Goal: Task Accomplishment & Management: Manage account settings

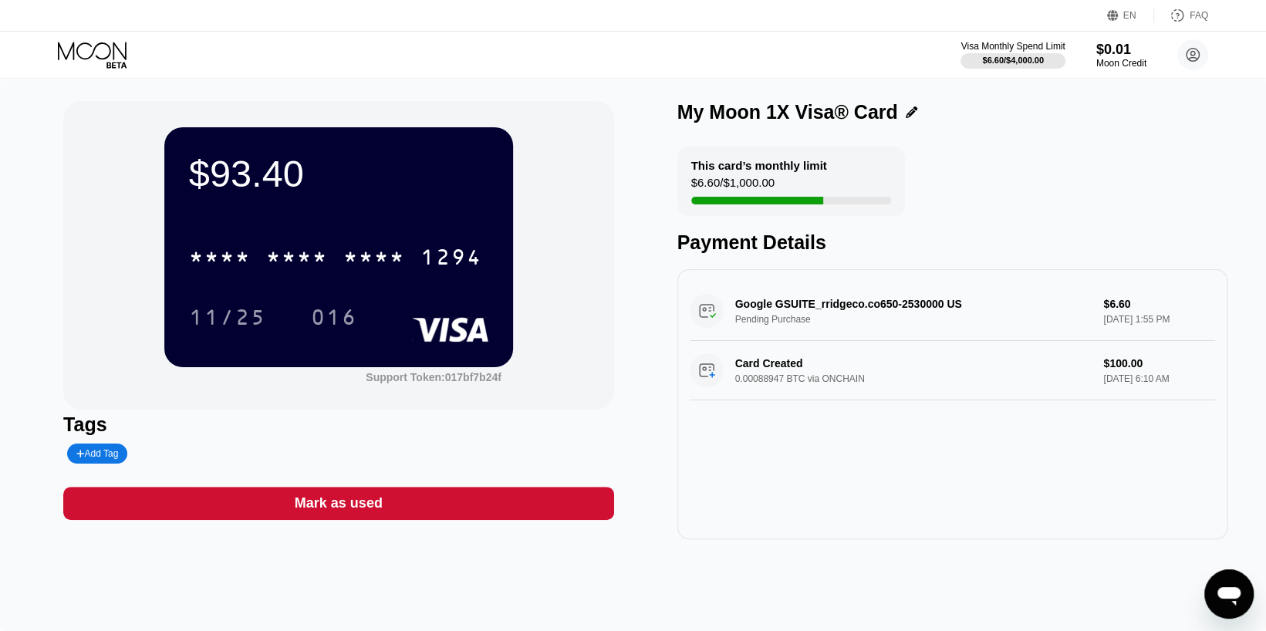
click at [90, 52] on icon at bounding box center [94, 55] width 72 height 27
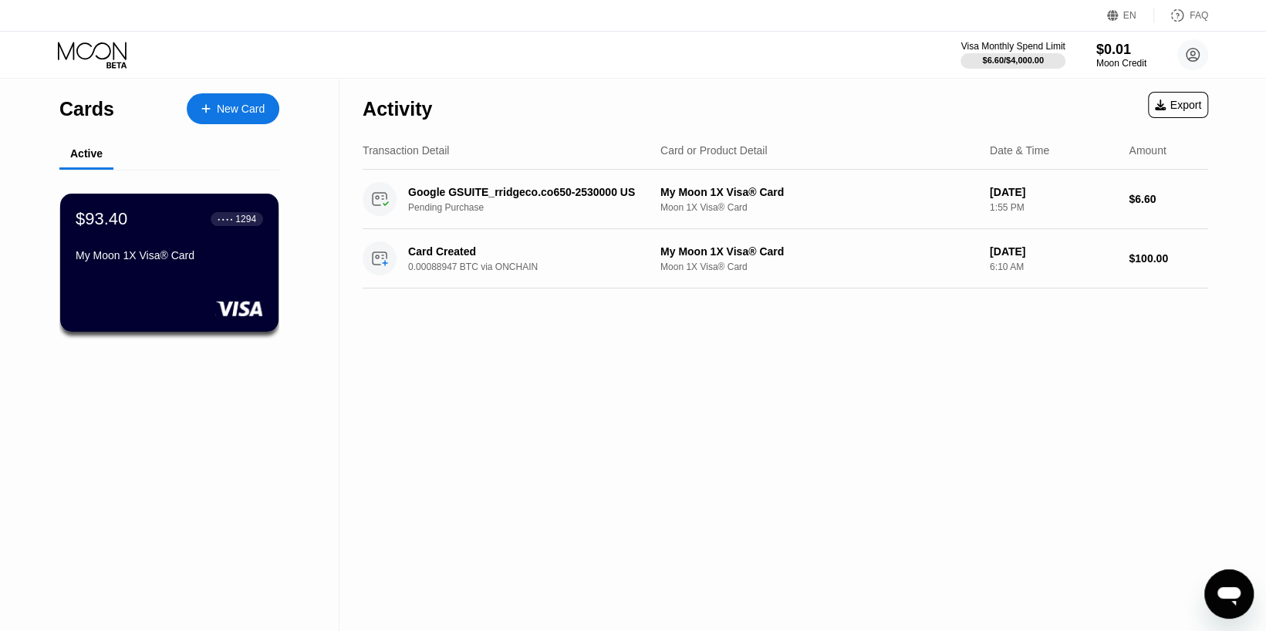
click at [260, 112] on div "New Card" at bounding box center [241, 109] width 48 height 13
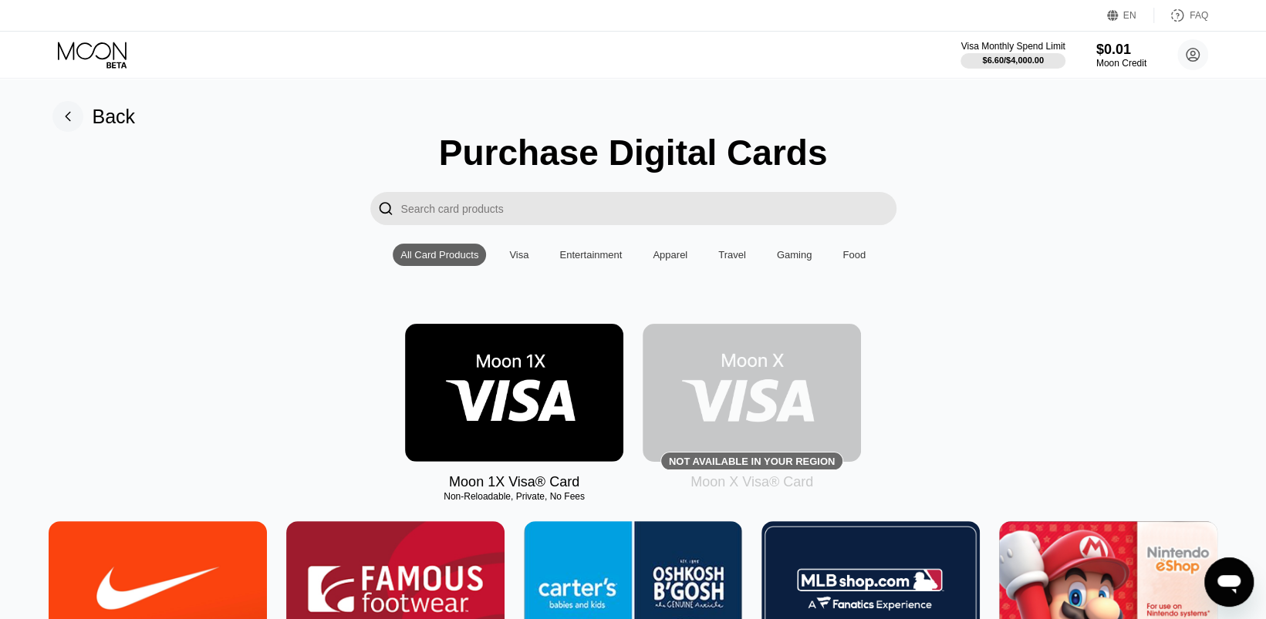
click at [74, 113] on rect at bounding box center [67, 116] width 31 height 31
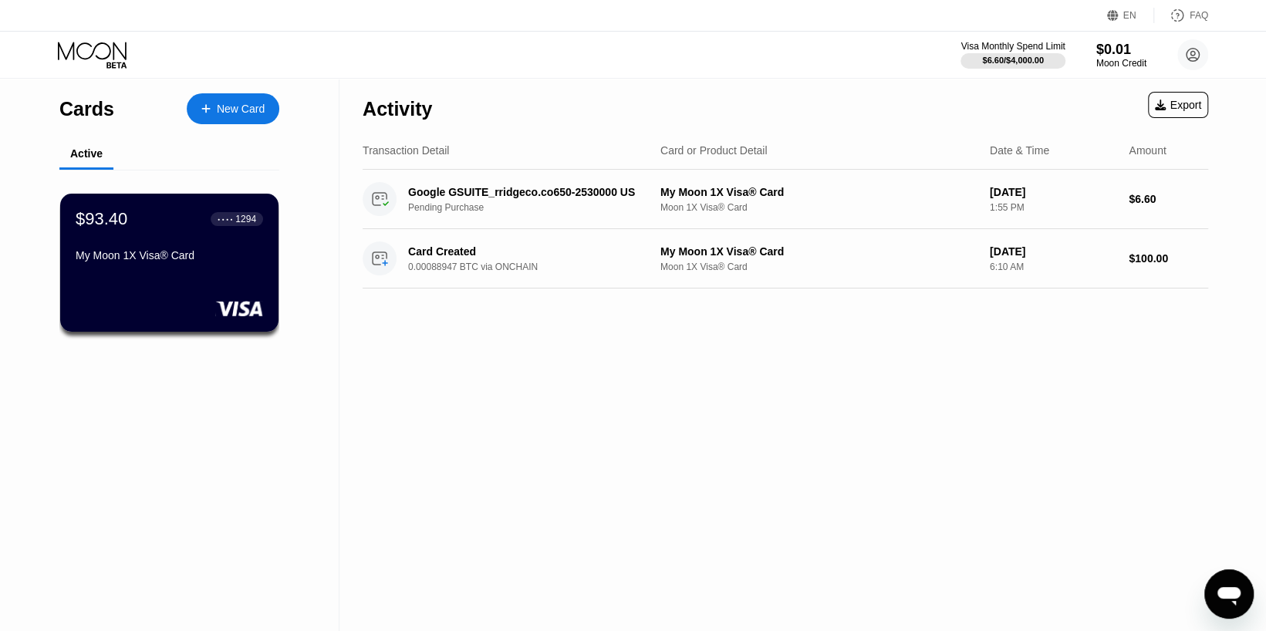
click at [106, 51] on icon at bounding box center [94, 55] width 72 height 27
click at [232, 104] on div "New Card" at bounding box center [241, 109] width 48 height 13
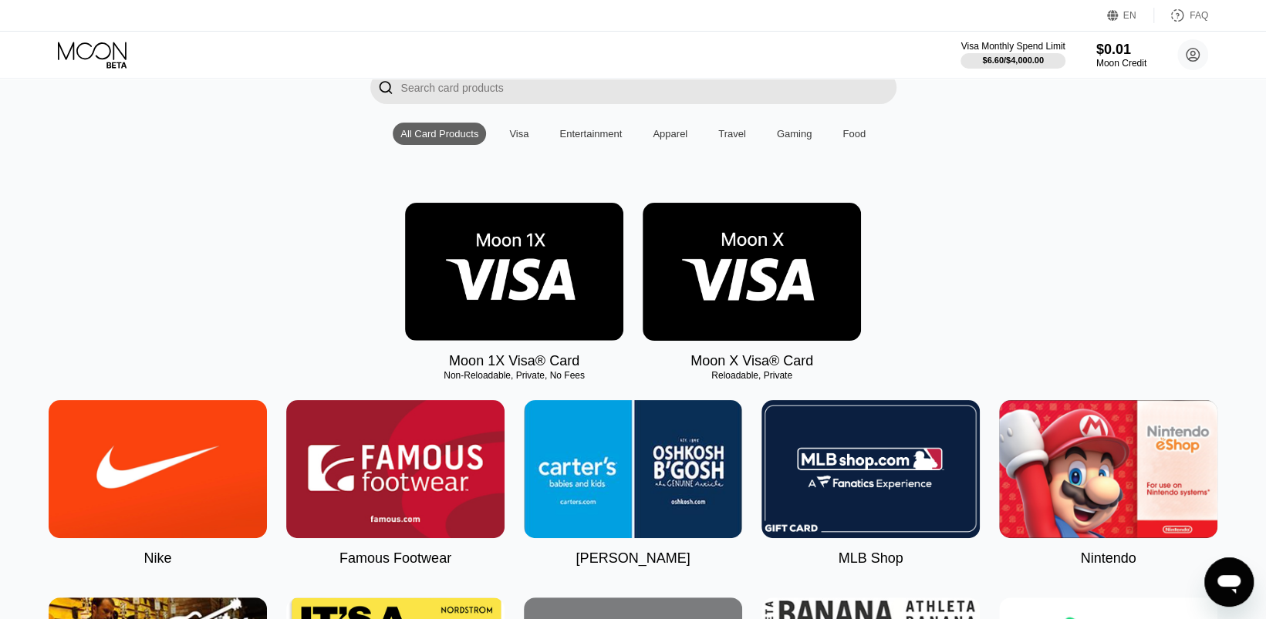
scroll to position [154, 0]
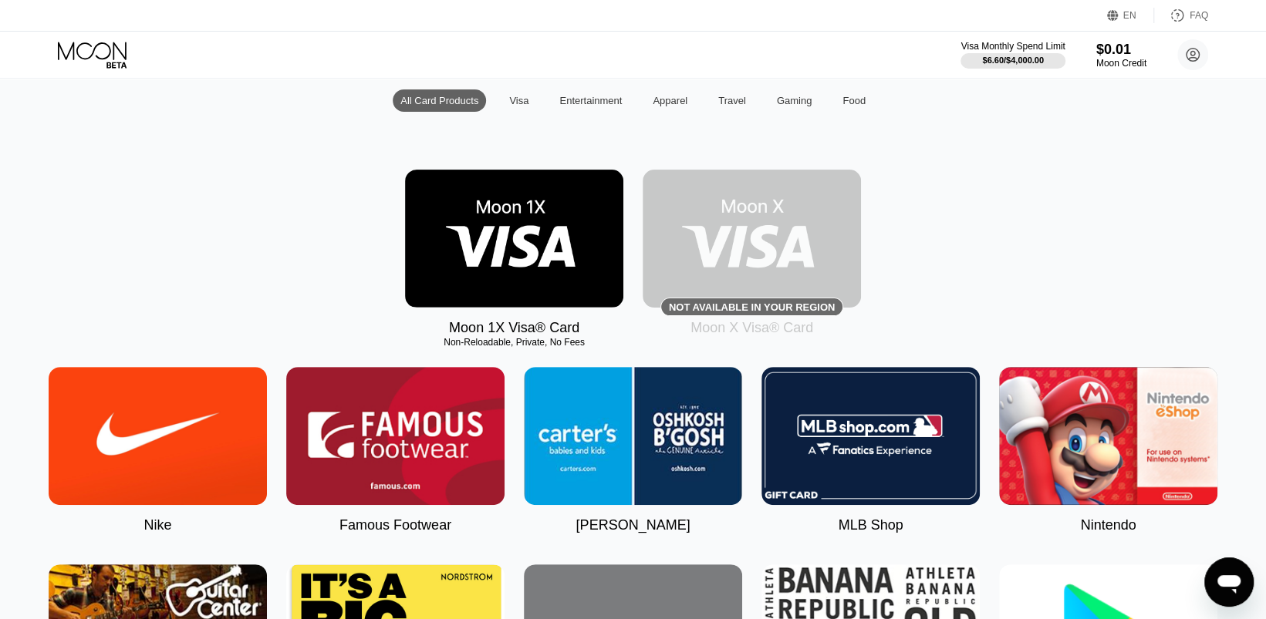
click at [827, 244] on img at bounding box center [752, 239] width 218 height 138
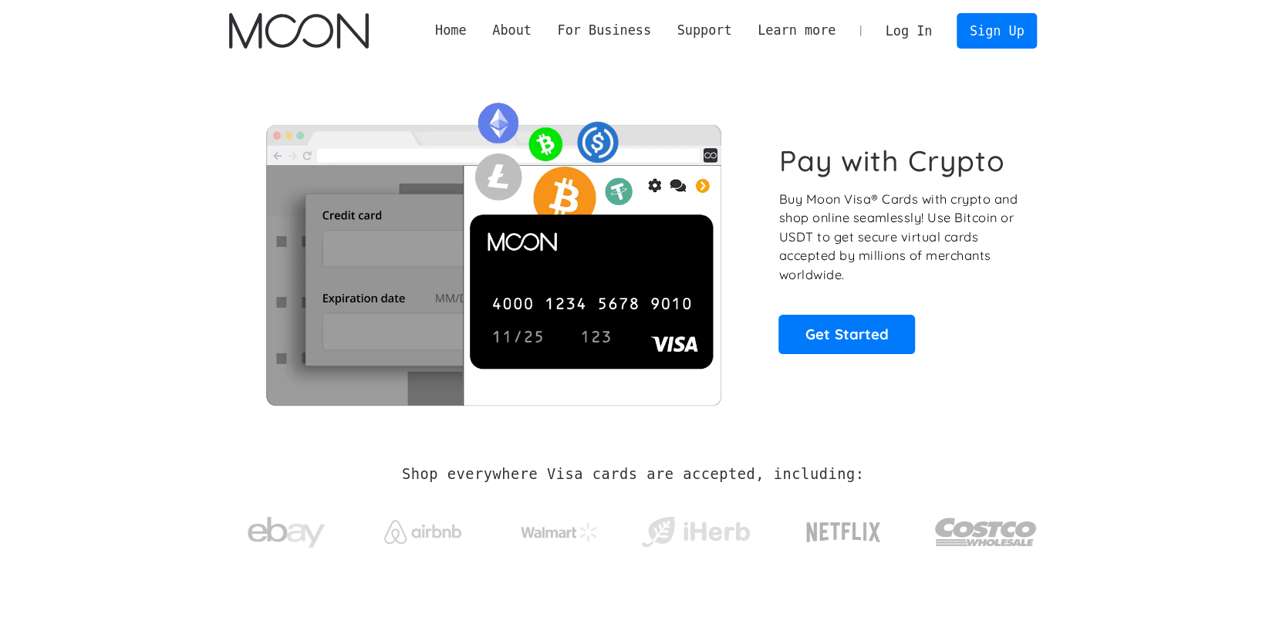
click at [909, 32] on link "Log In" at bounding box center [908, 31] width 73 height 34
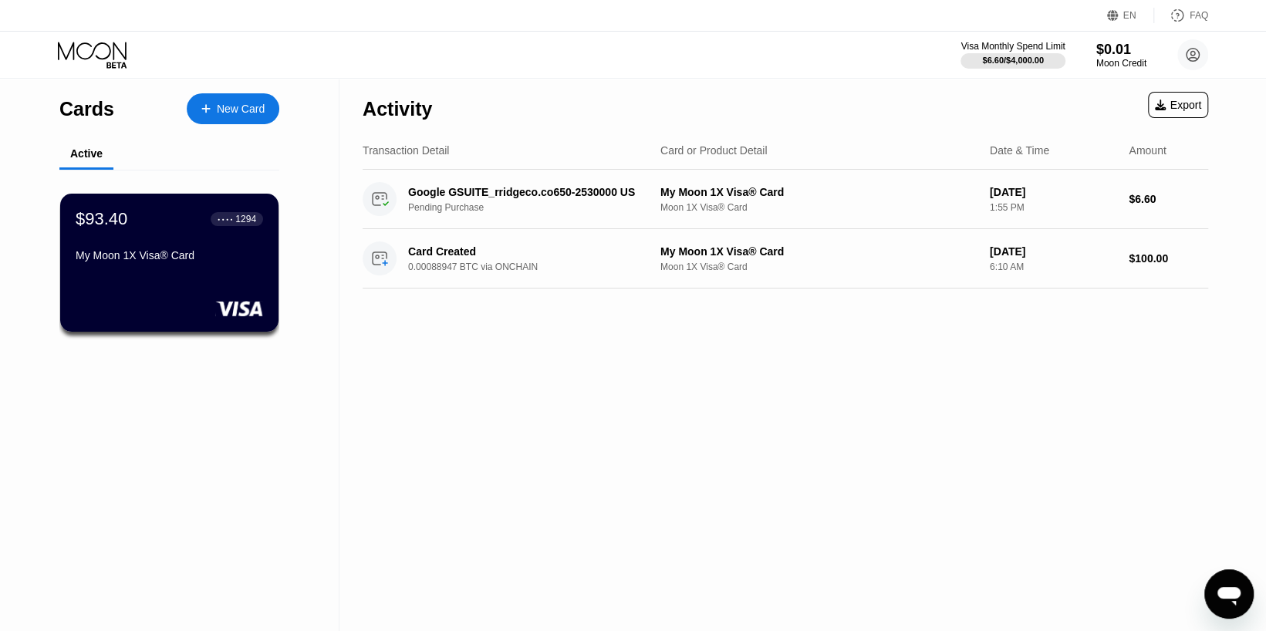
click at [258, 107] on div "New Card" at bounding box center [241, 109] width 48 height 13
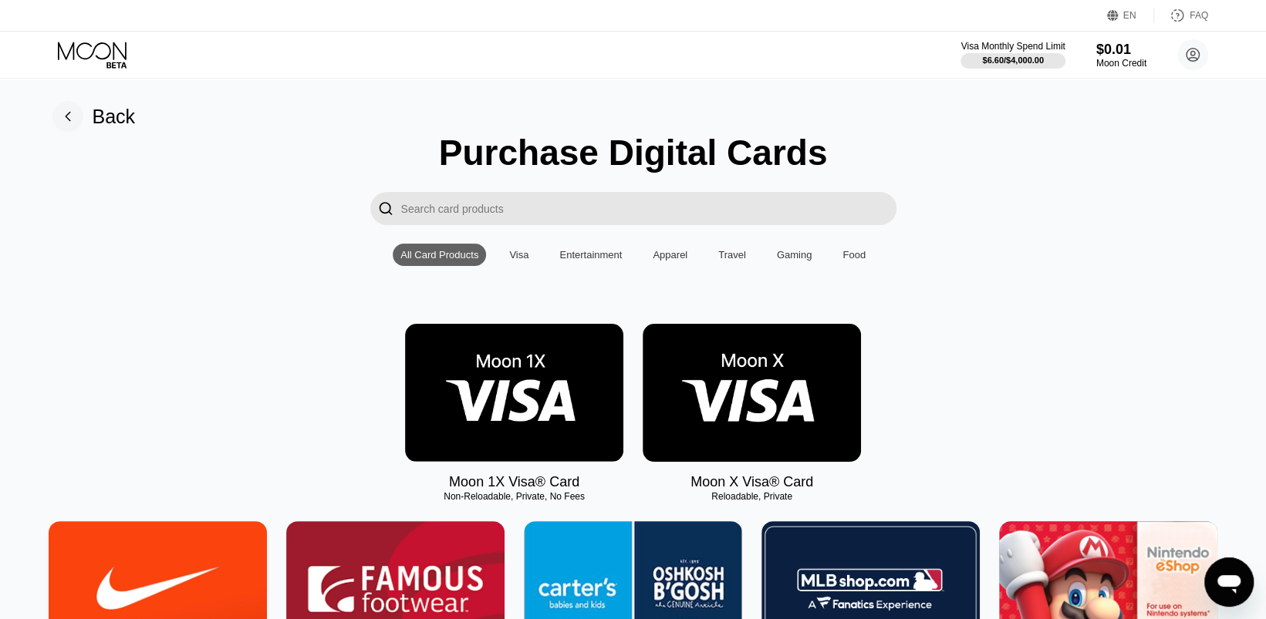
click at [731, 363] on img at bounding box center [752, 393] width 218 height 138
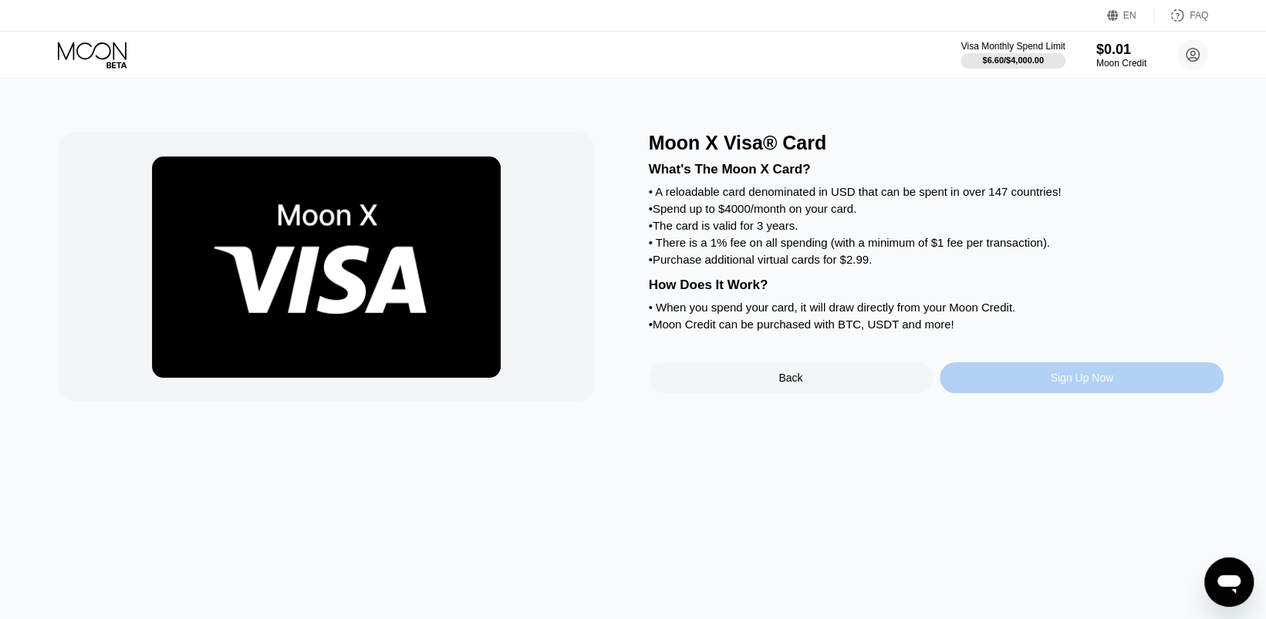
click at [1065, 390] on div "Sign Up Now" at bounding box center [1082, 378] width 284 height 31
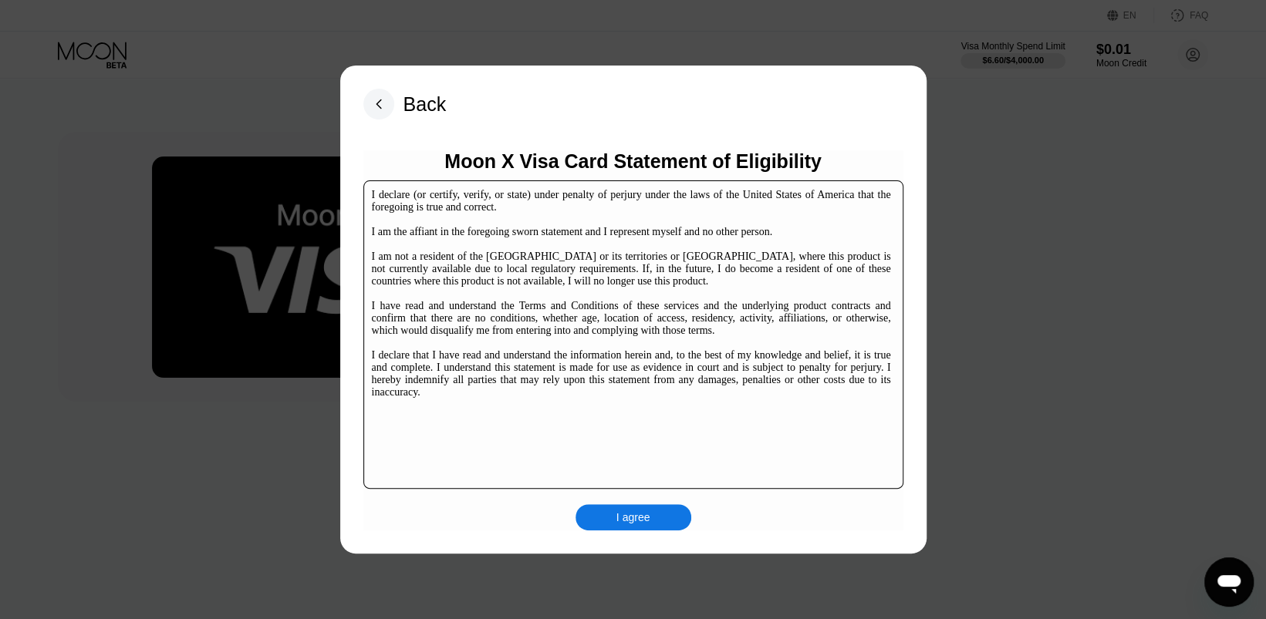
click at [669, 511] on div "I agree" at bounding box center [633, 517] width 116 height 26
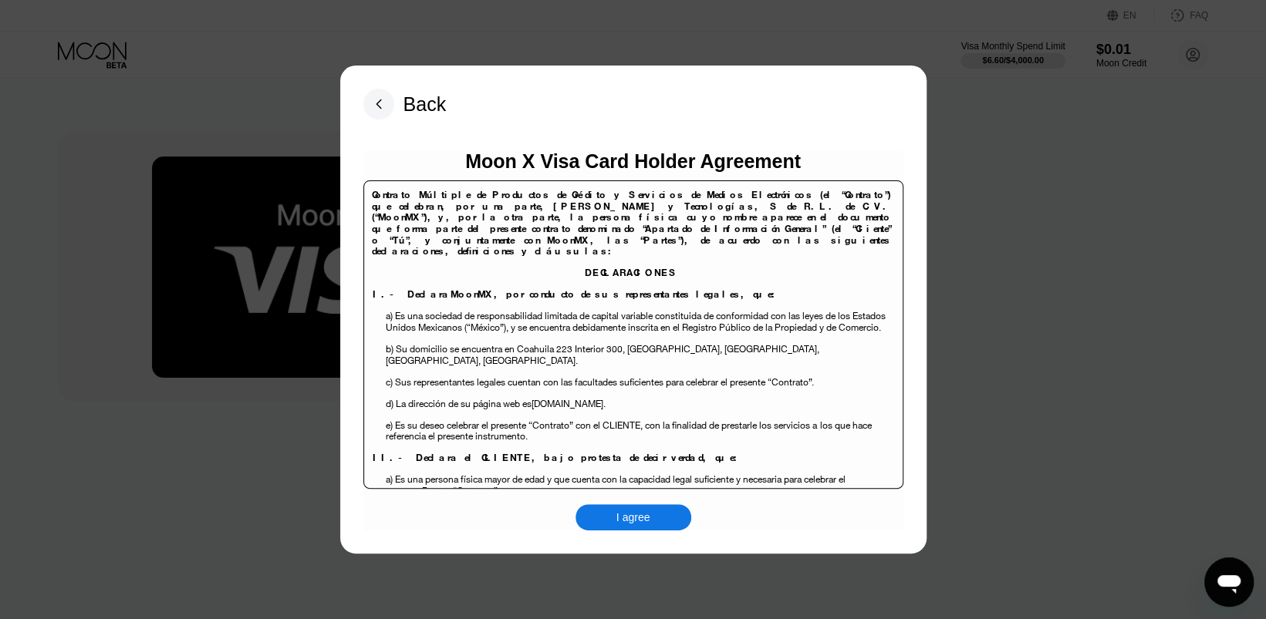
click at [659, 522] on div "I agree" at bounding box center [633, 517] width 116 height 26
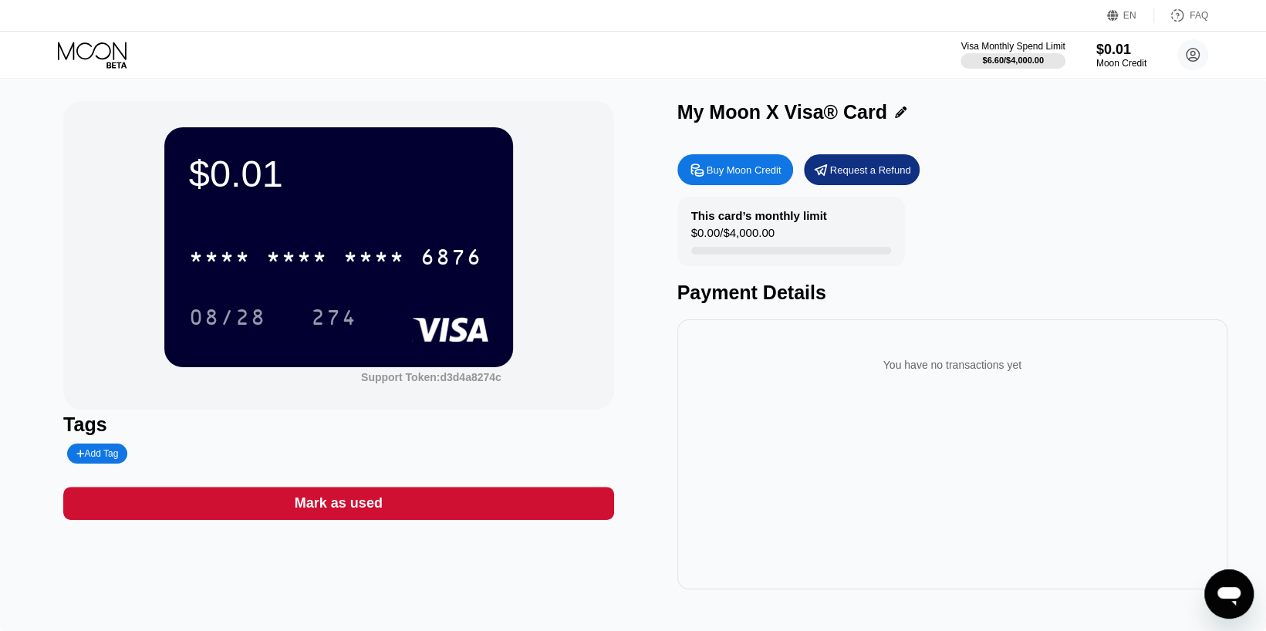
click at [115, 63] on icon at bounding box center [94, 55] width 72 height 27
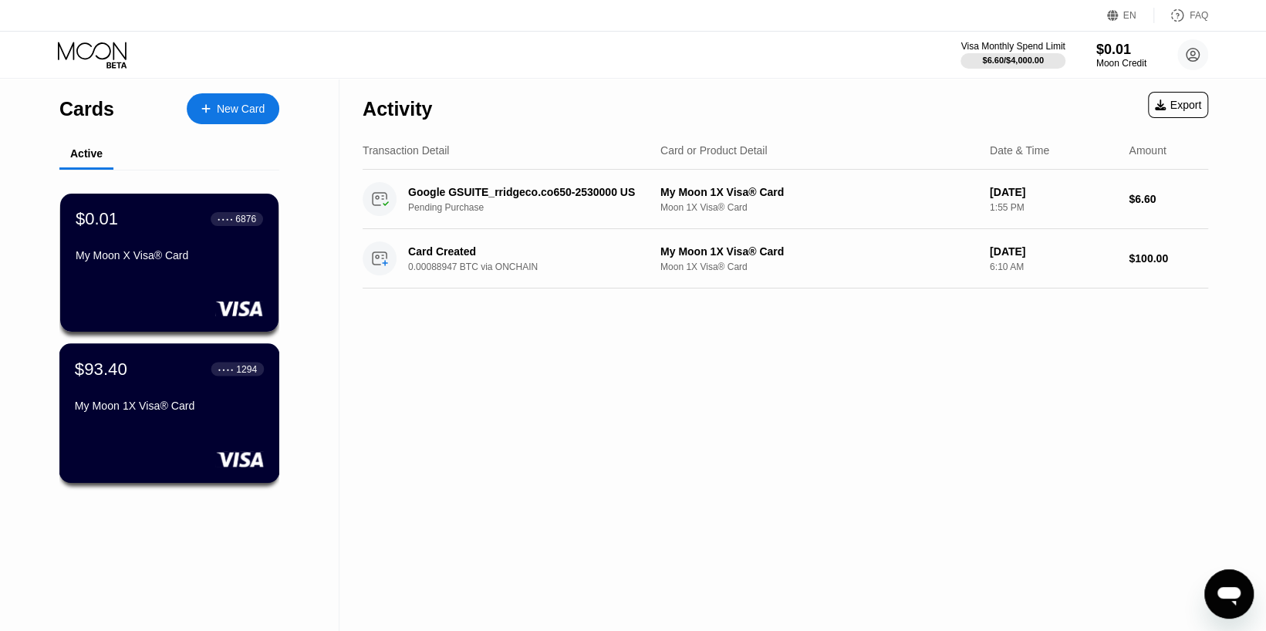
click at [188, 409] on div "My Moon 1X Visa® Card" at bounding box center [169, 406] width 189 height 12
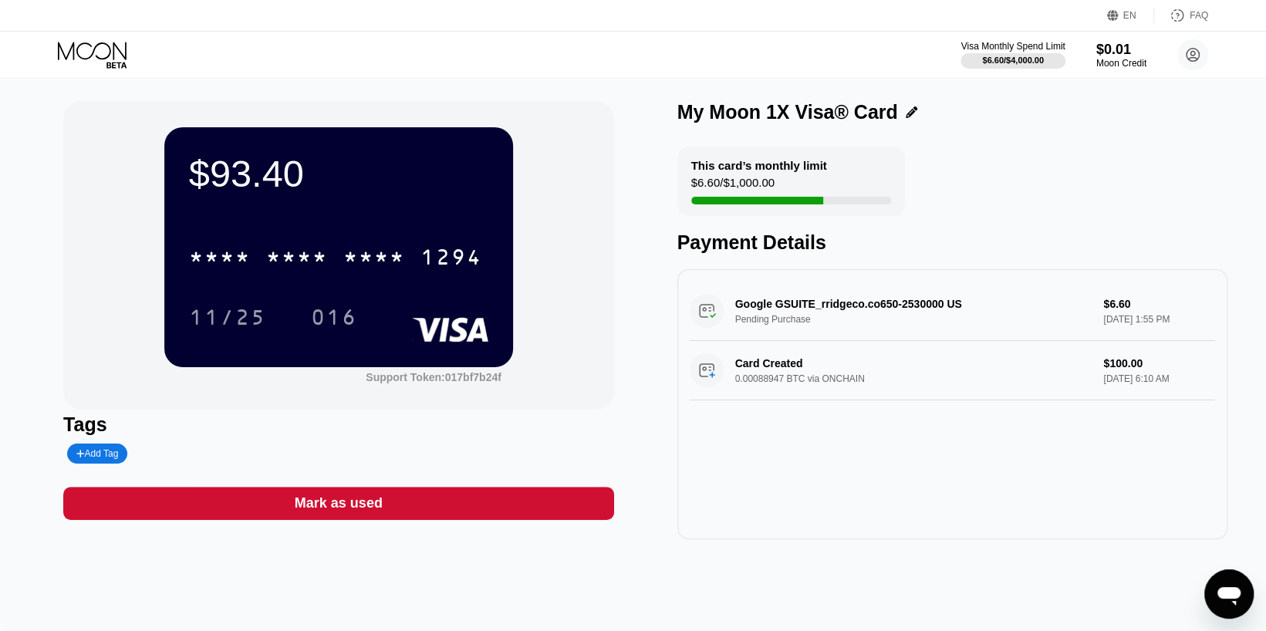
click at [111, 54] on icon at bounding box center [94, 55] width 72 height 27
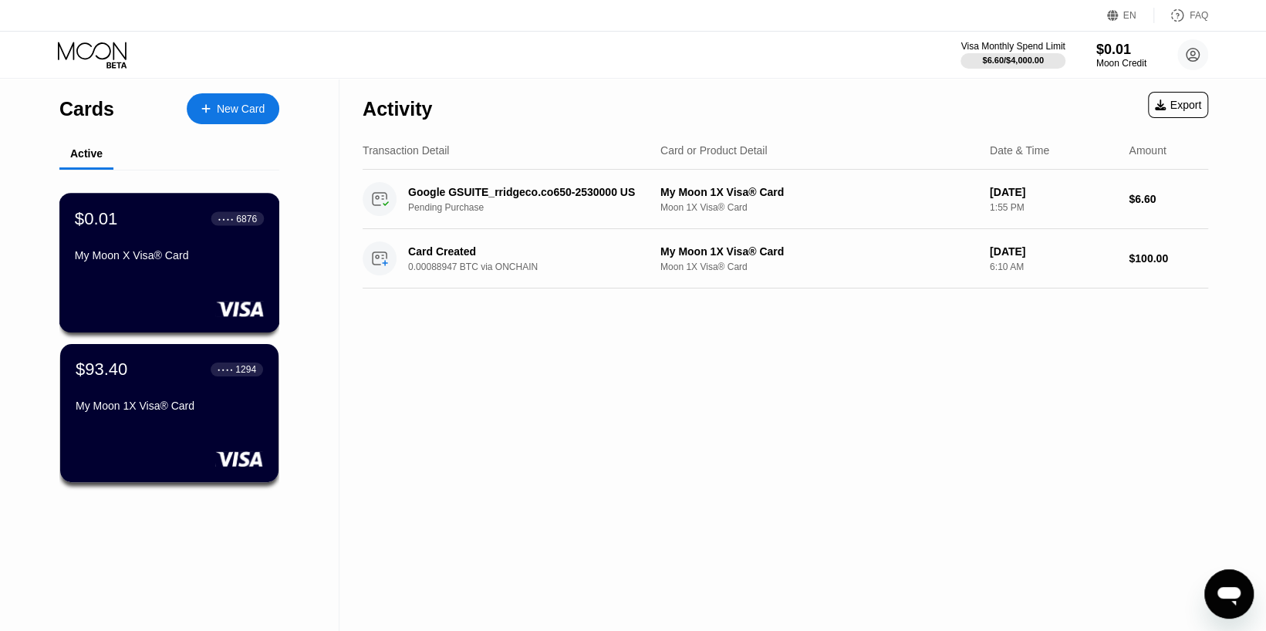
click at [195, 261] on div "My Moon X Visa® Card" at bounding box center [169, 255] width 189 height 12
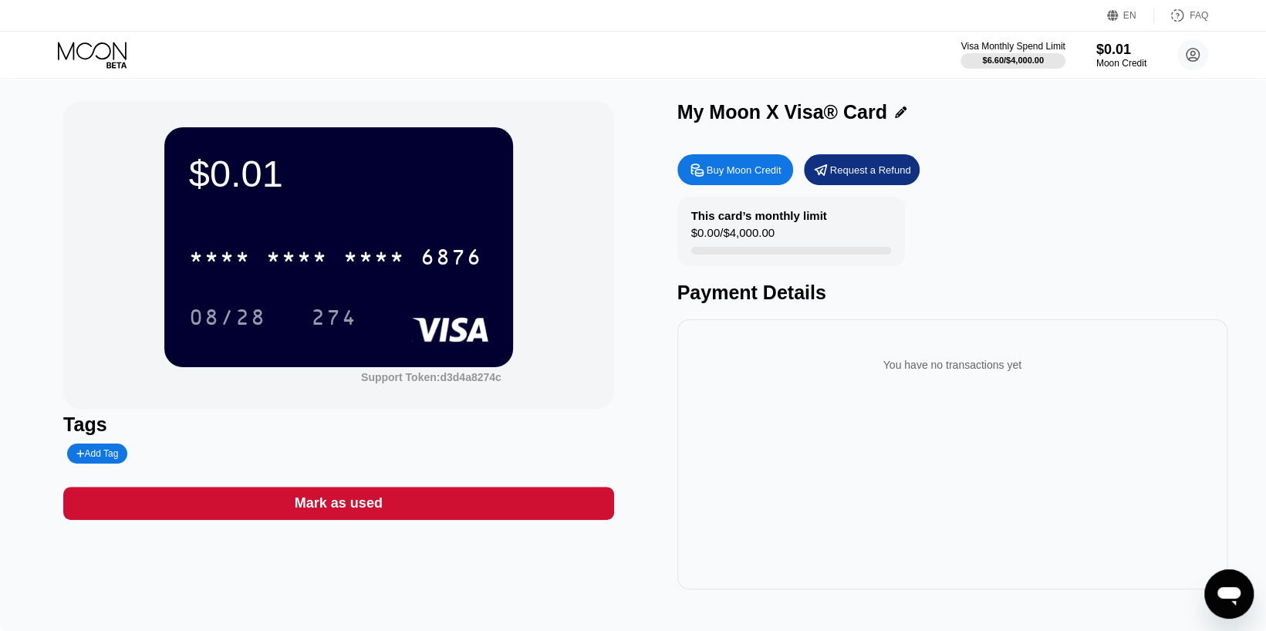
click at [761, 174] on div "Buy Moon Credit" at bounding box center [744, 170] width 75 height 13
